Goal: Information Seeking & Learning: Learn about a topic

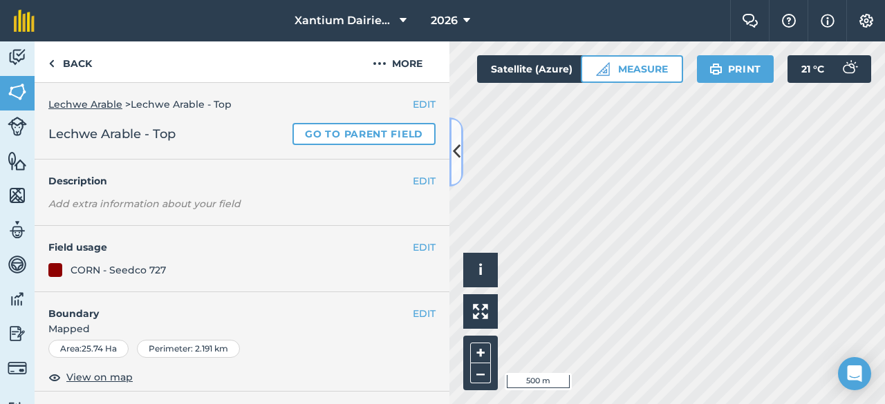
click at [459, 153] on icon at bounding box center [457, 152] width 8 height 24
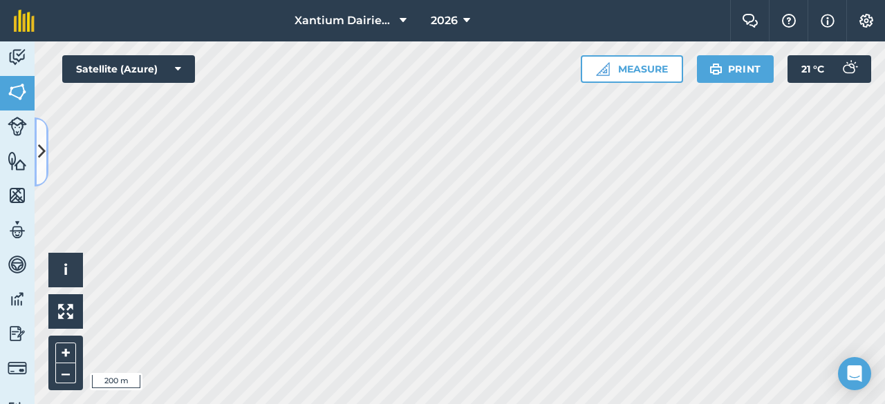
click at [43, 150] on icon at bounding box center [42, 152] width 8 height 24
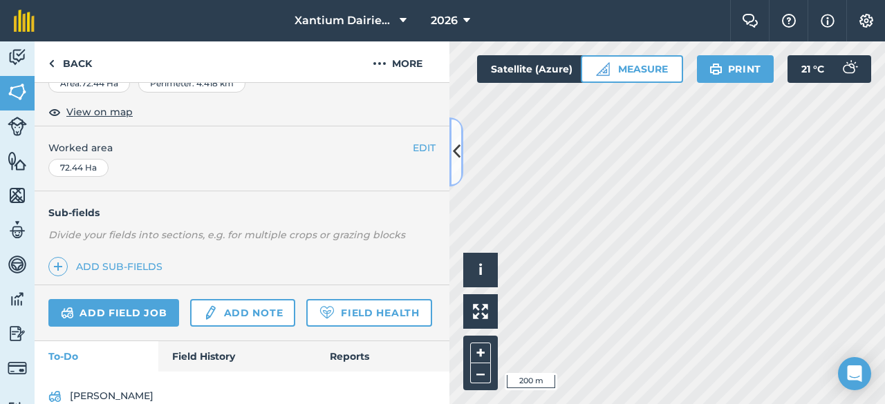
scroll to position [337, 0]
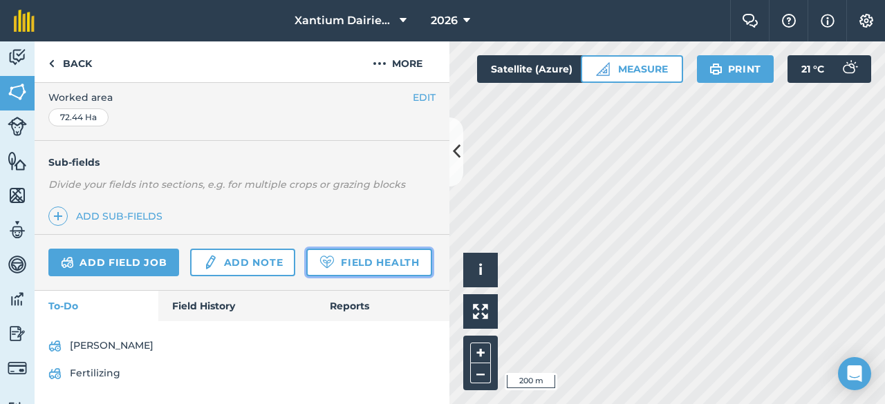
click at [306, 259] on link "Field Health" at bounding box center [368, 263] width 125 height 28
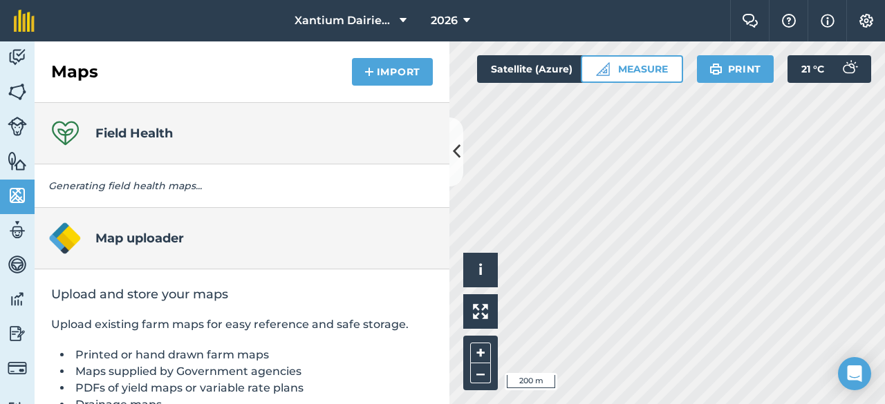
scroll to position [83, 0]
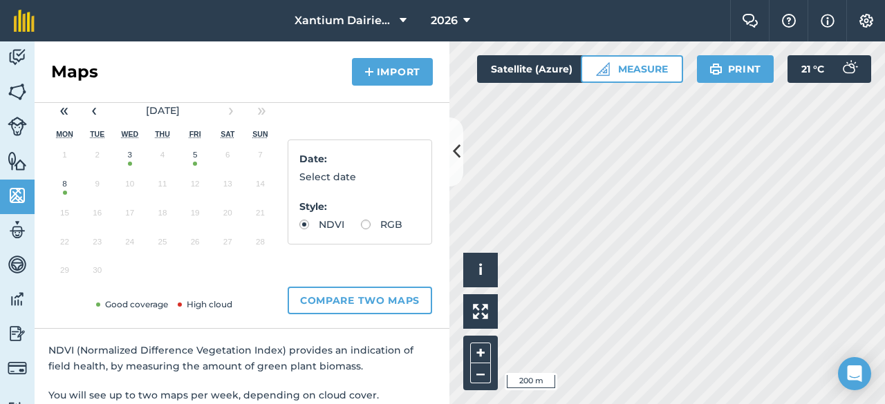
click at [63, 191] on button "8" at bounding box center [64, 187] width 32 height 29
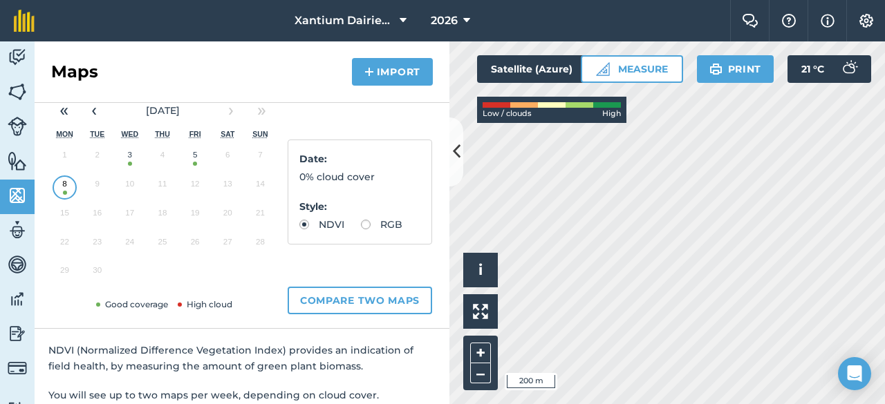
click at [361, 229] on label "RGB" at bounding box center [381, 225] width 41 height 10
radio input "true"
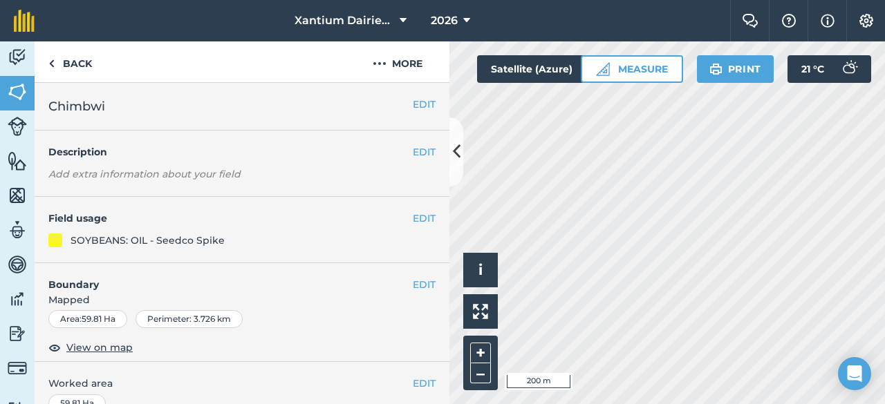
scroll to position [385, 0]
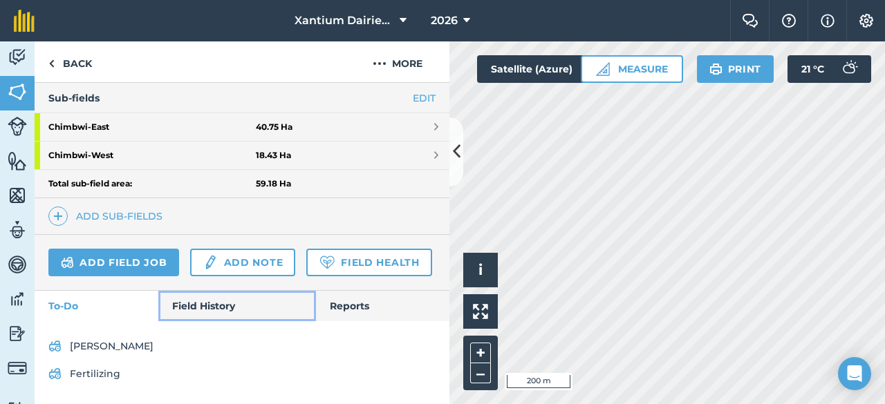
click at [207, 308] on link "Field History" at bounding box center [236, 306] width 157 height 30
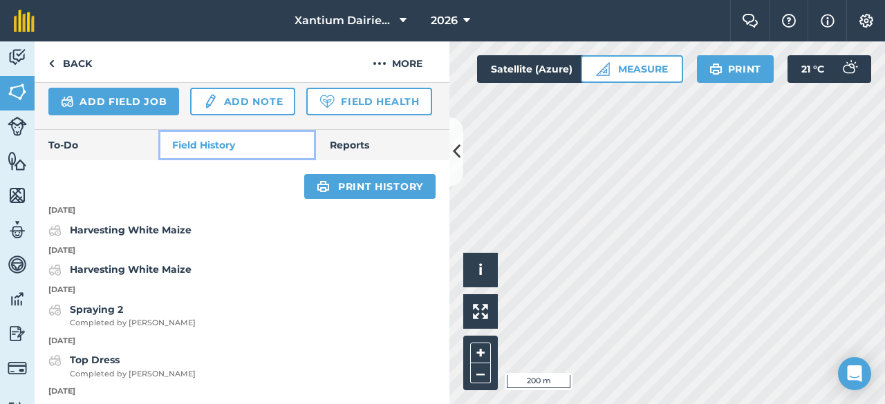
scroll to position [523, 0]
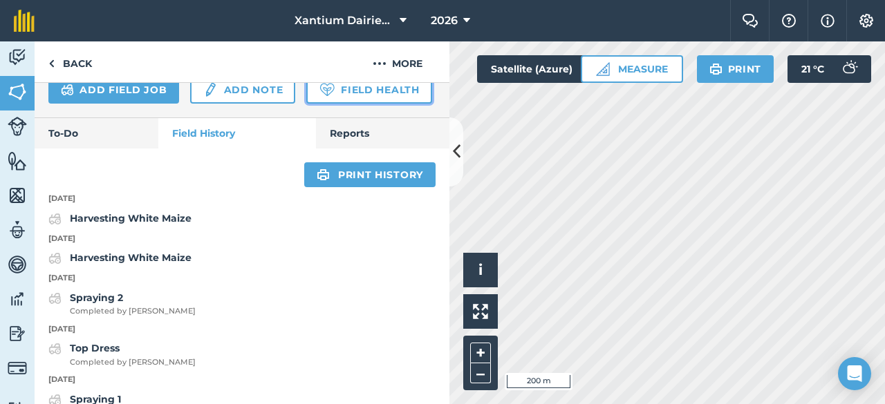
click at [306, 104] on link "Field Health" at bounding box center [368, 90] width 125 height 28
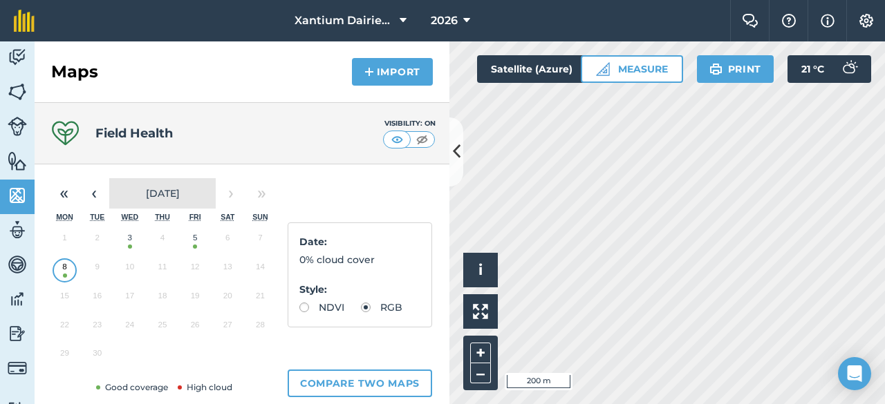
click at [165, 200] on button "[DATE]" at bounding box center [162, 193] width 106 height 30
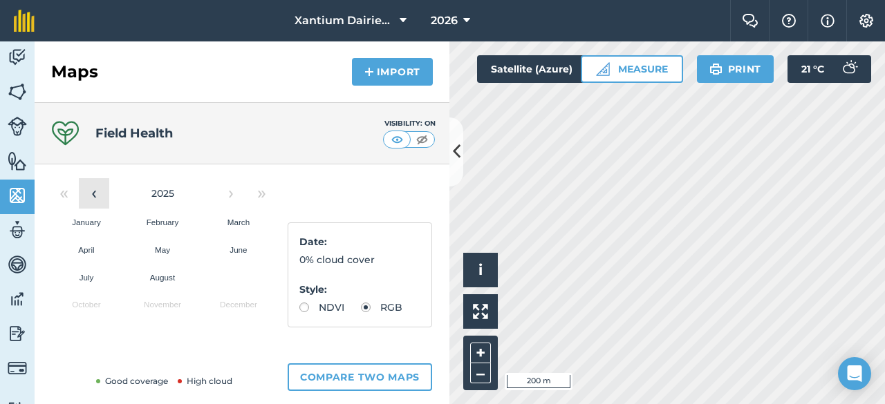
click at [95, 195] on button "‹" at bounding box center [94, 193] width 30 height 30
click at [165, 250] on abbr "May" at bounding box center [162, 249] width 15 height 9
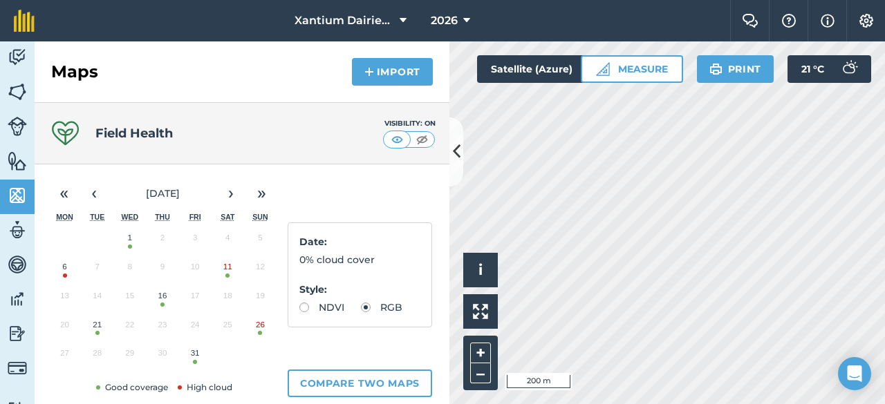
click at [72, 268] on button "6" at bounding box center [64, 270] width 32 height 29
click at [137, 245] on button "1" at bounding box center [129, 241] width 32 height 29
click at [98, 184] on button "‹" at bounding box center [94, 193] width 30 height 30
click at [223, 251] on button "6" at bounding box center [228, 241] width 32 height 29
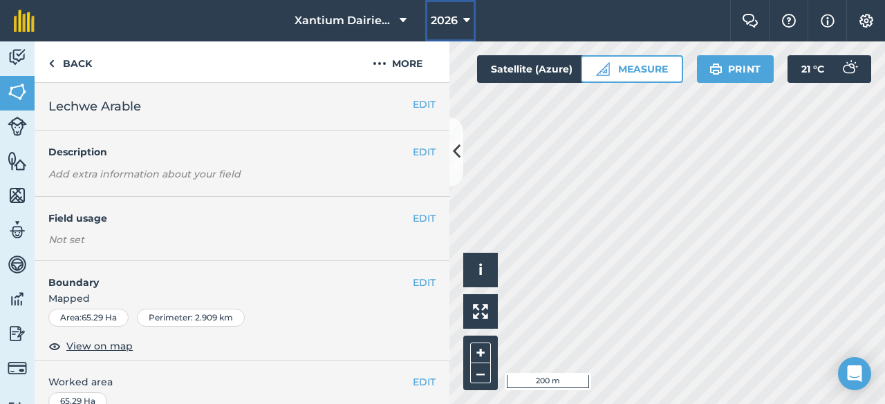
click at [461, 21] on button "2026" at bounding box center [450, 20] width 50 height 41
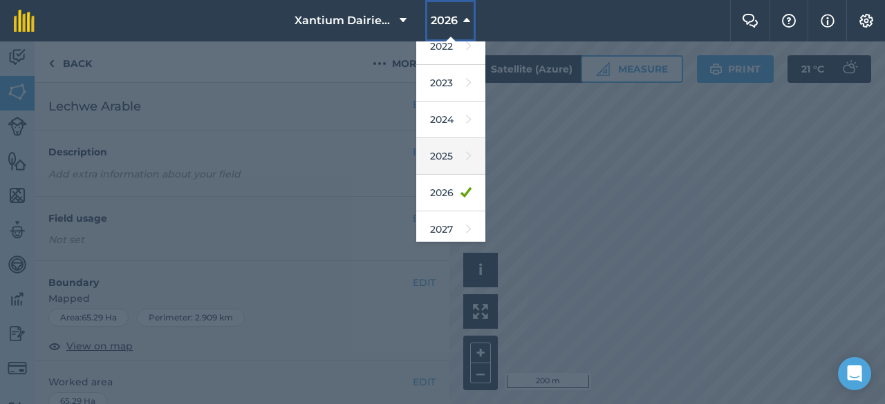
scroll to position [200, 0]
click at [438, 150] on link "2025" at bounding box center [450, 153] width 69 height 37
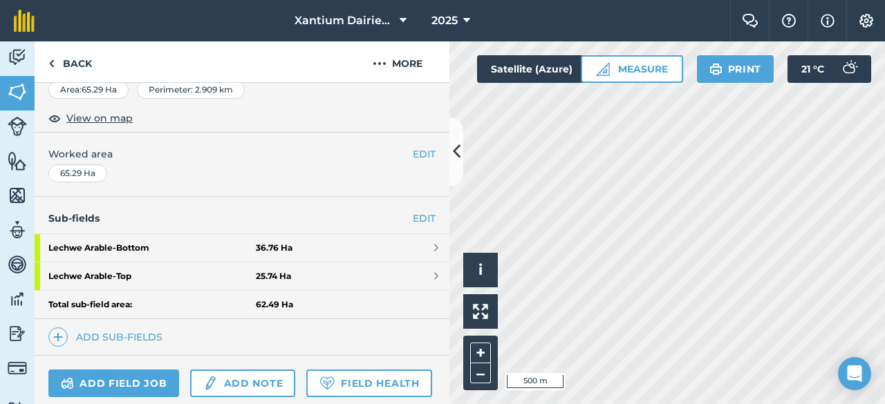
scroll to position [355, 0]
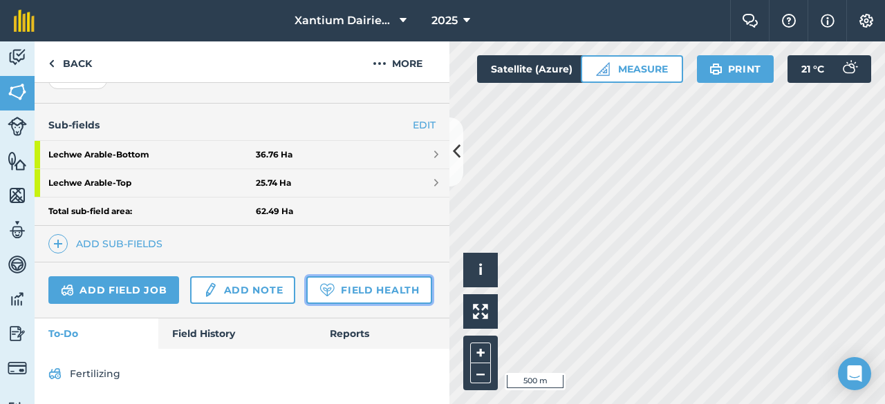
click at [306, 288] on link "Field Health" at bounding box center [368, 291] width 125 height 28
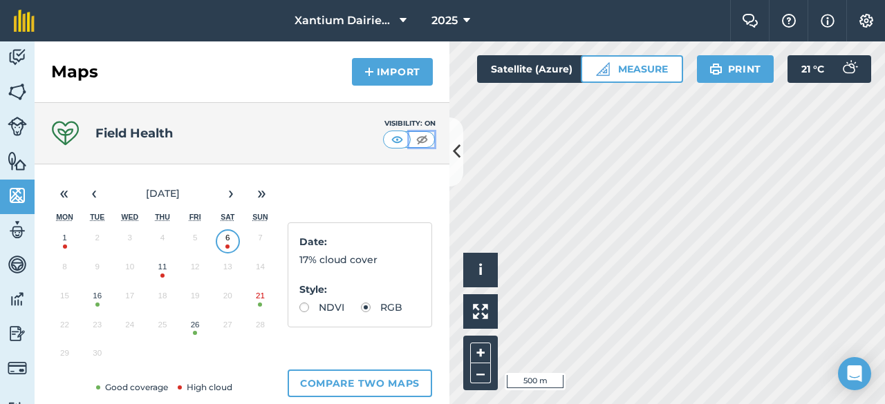
click at [413, 137] on img at bounding box center [421, 140] width 17 height 14
click at [459, 151] on icon at bounding box center [457, 152] width 8 height 24
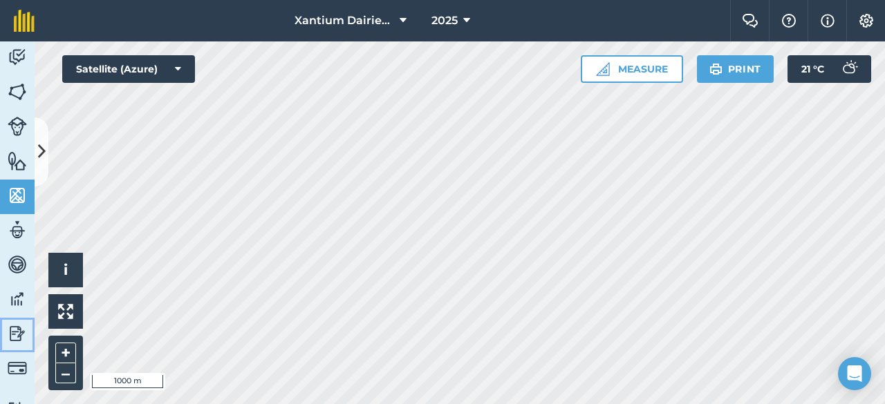
click at [15, 328] on img at bounding box center [17, 334] width 19 height 21
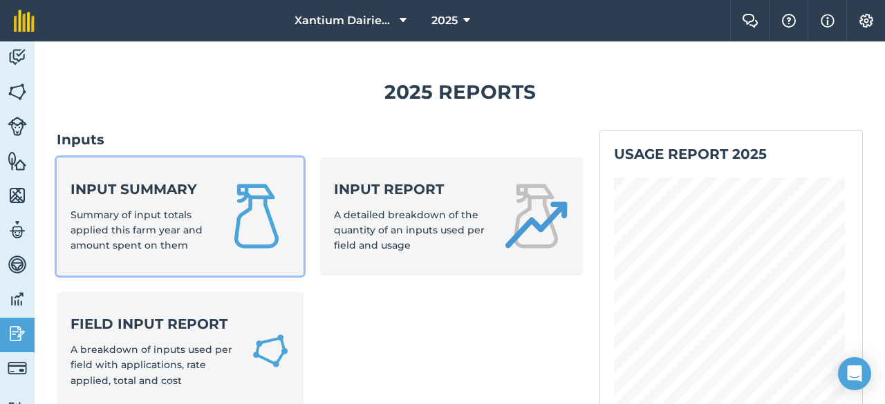
click at [129, 197] on strong "Input summary" at bounding box center [139, 189] width 136 height 19
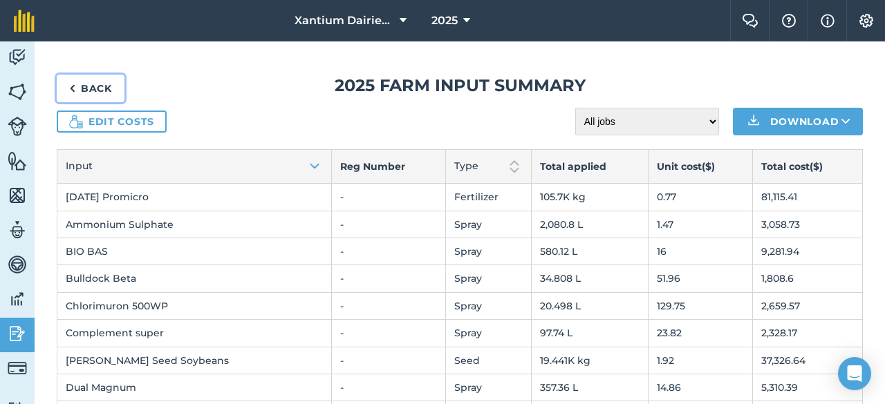
click at [77, 84] on link "Back" at bounding box center [91, 89] width 68 height 28
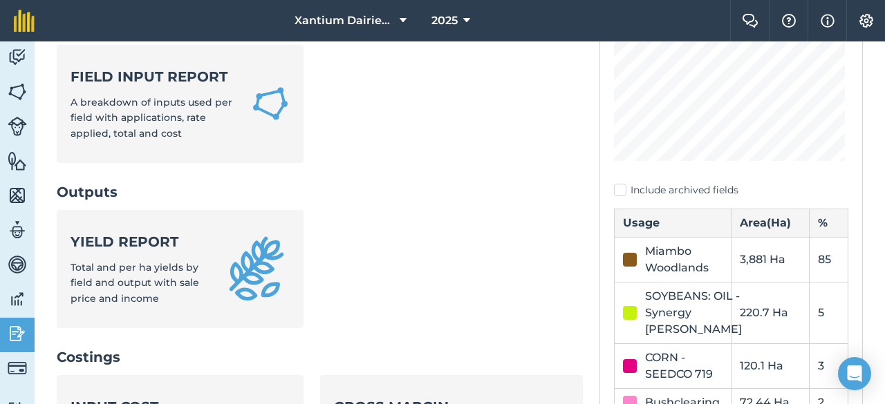
scroll to position [277, 0]
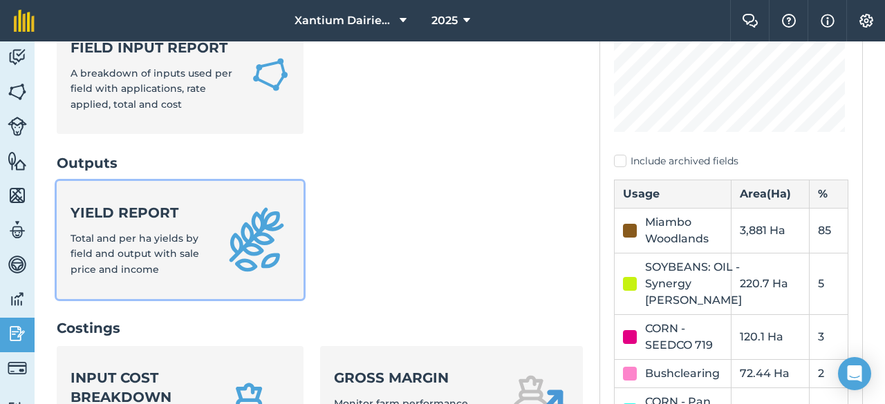
click at [153, 222] on strong "Yield report" at bounding box center [139, 212] width 136 height 19
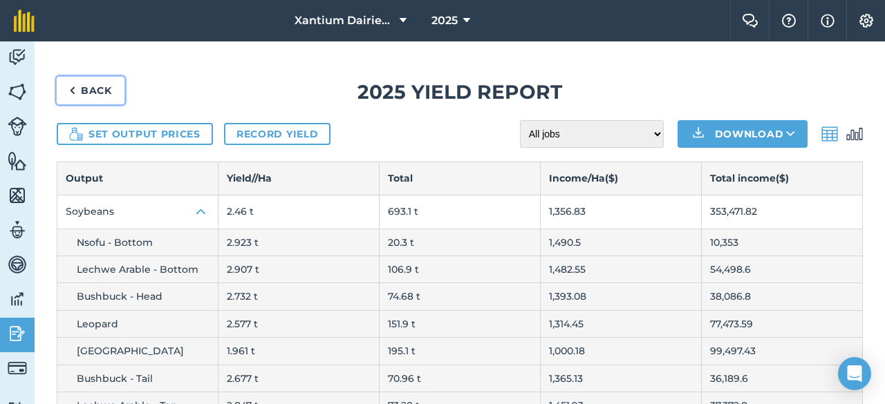
click at [88, 86] on link "Back" at bounding box center [91, 91] width 68 height 28
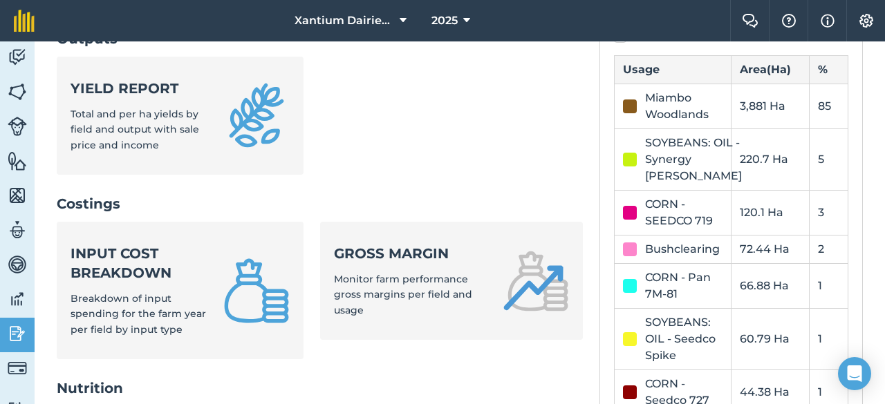
scroll to position [415, 0]
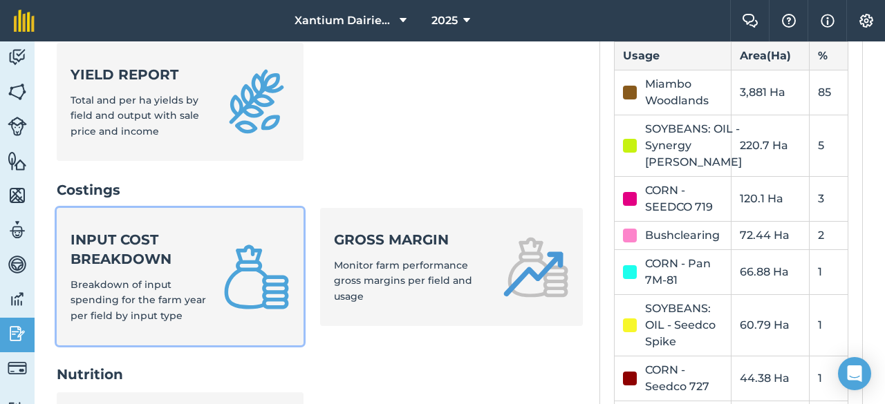
click at [151, 252] on strong "Input cost breakdown" at bounding box center [139, 249] width 136 height 39
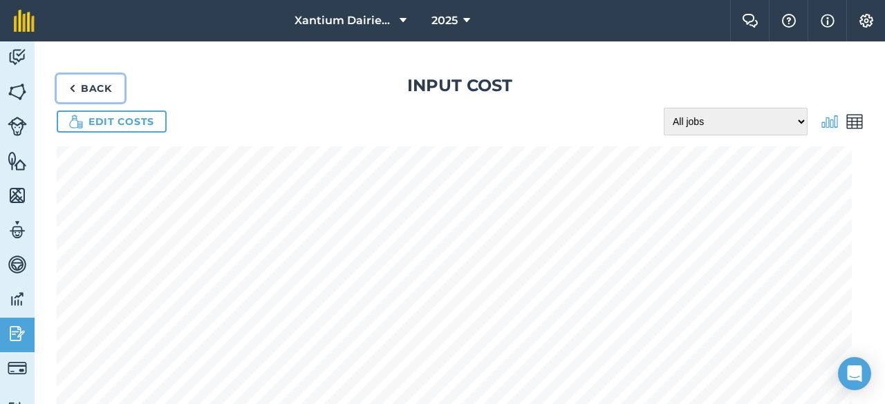
click at [71, 89] on img at bounding box center [72, 88] width 6 height 17
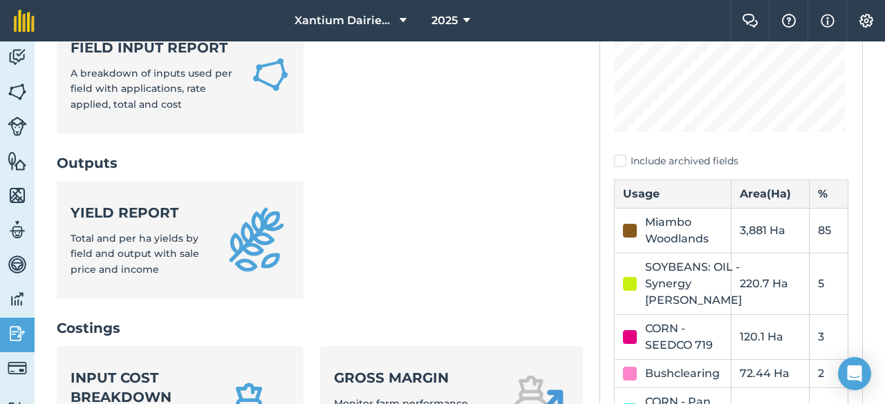
scroll to position [553, 0]
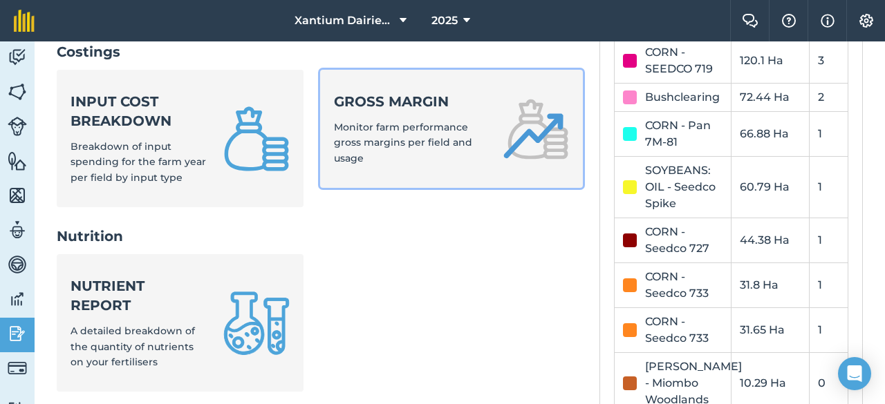
click at [406, 110] on strong "Gross margin" at bounding box center [410, 101] width 153 height 19
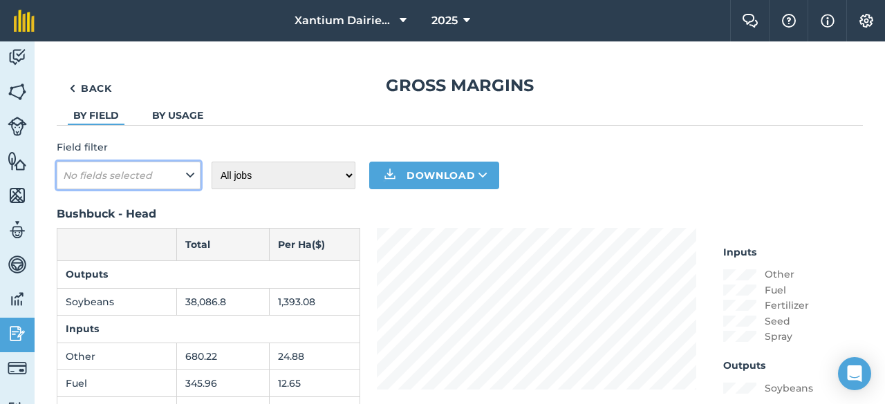
click at [169, 171] on button "No fields selected" at bounding box center [129, 176] width 144 height 28
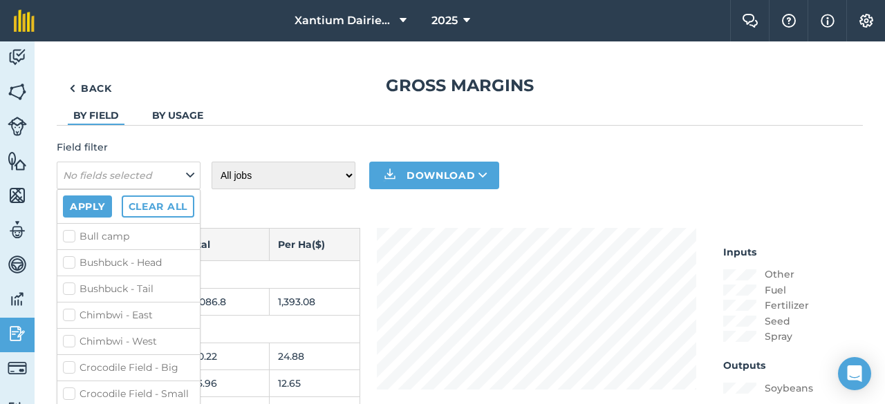
click at [126, 283] on label "Bushbuck - Tail" at bounding box center [128, 289] width 131 height 15
click at [77, 286] on label "Bushbuck - Tail" at bounding box center [128, 289] width 131 height 15
click at [72, 286] on input "Bushbuck - Tail" at bounding box center [67, 286] width 9 height 9
checkbox input "true"
click at [77, 91] on link "Back" at bounding box center [91, 89] width 68 height 28
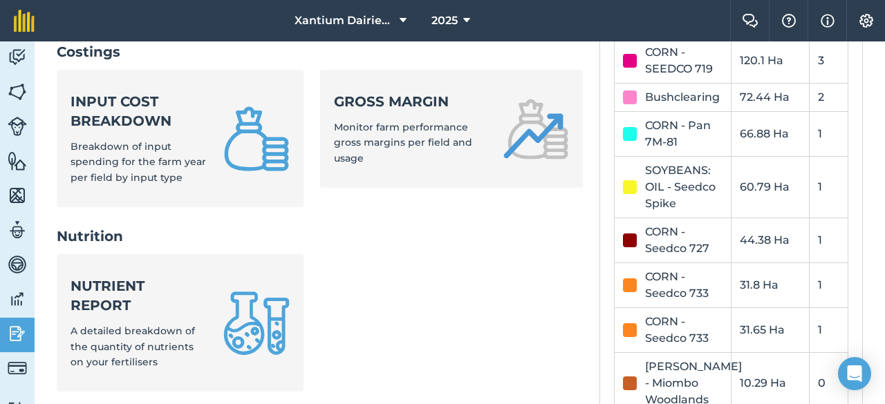
scroll to position [691, 0]
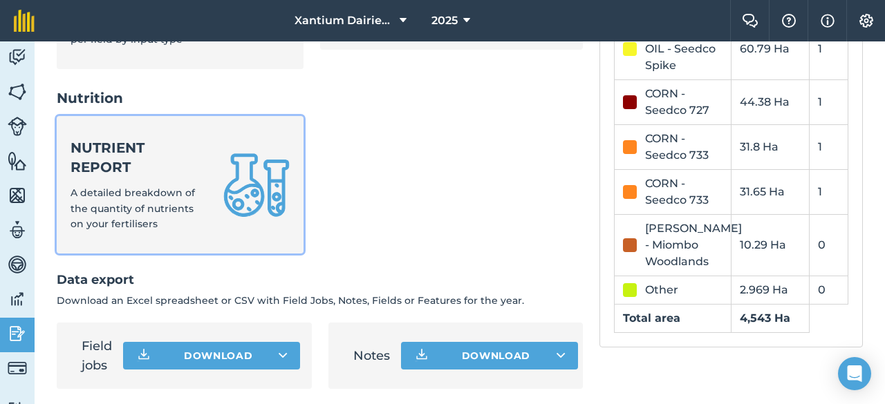
click at [187, 181] on div "Nutrient report A detailed breakdown of the quantity of nutrients on your ferti…" at bounding box center [139, 184] width 136 height 93
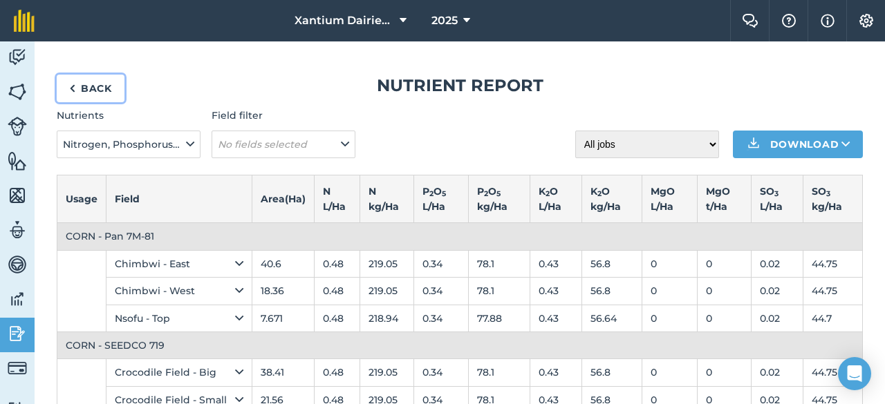
click at [93, 83] on link "Back" at bounding box center [91, 89] width 68 height 28
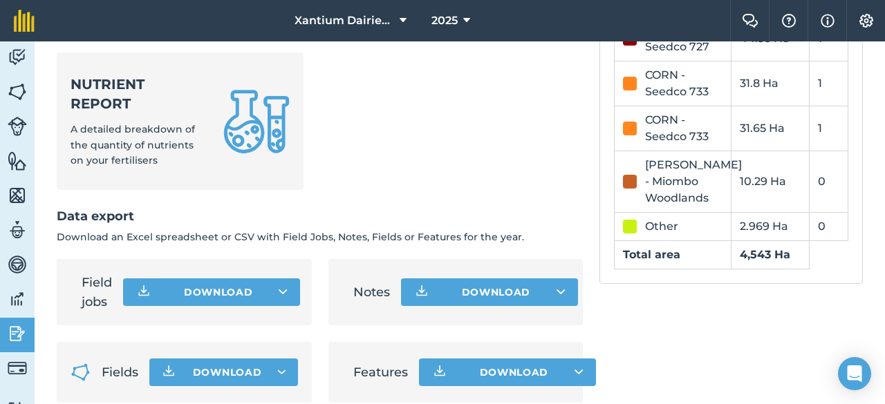
scroll to position [775, 0]
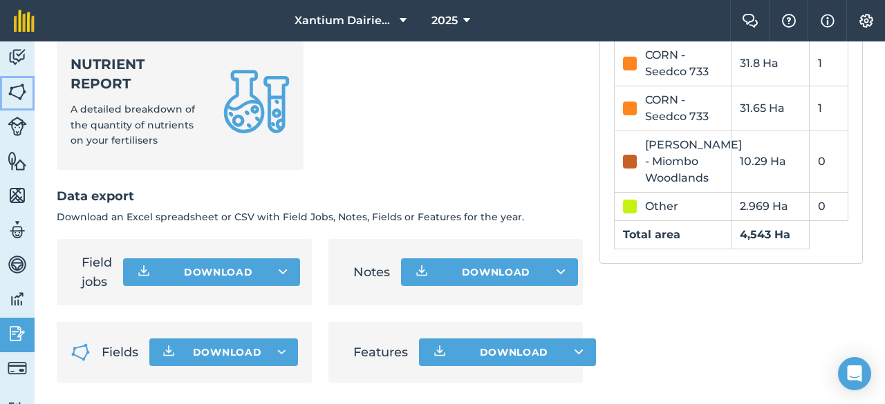
click at [26, 86] on img at bounding box center [17, 92] width 19 height 21
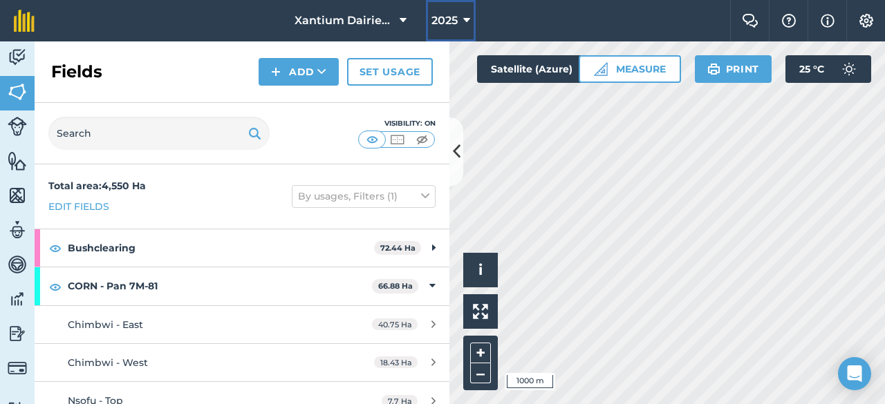
click at [460, 10] on button "2025" at bounding box center [451, 20] width 50 height 41
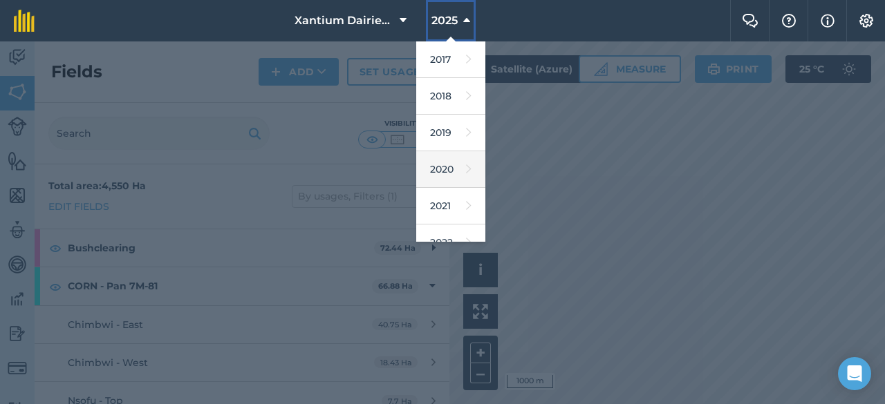
scroll to position [200, 0]
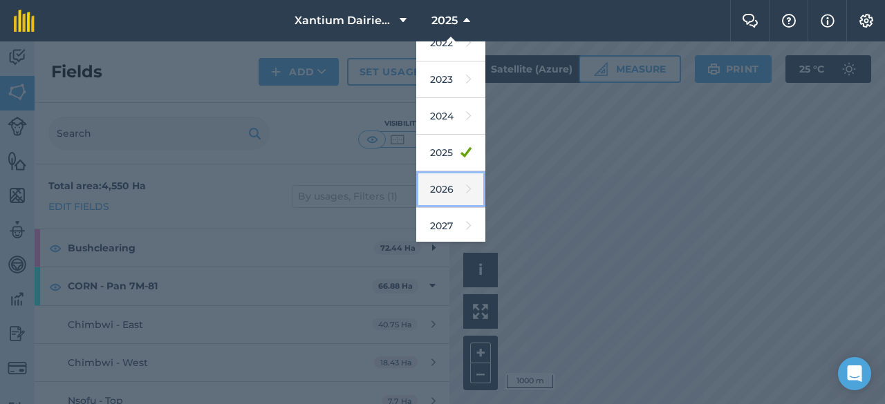
click at [466, 180] on icon at bounding box center [469, 189] width 6 height 19
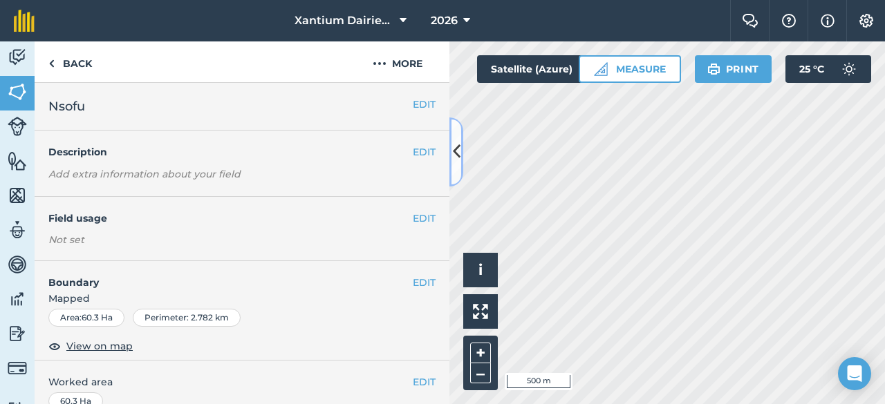
click at [451, 150] on button at bounding box center [456, 152] width 14 height 69
